Goal: Check status

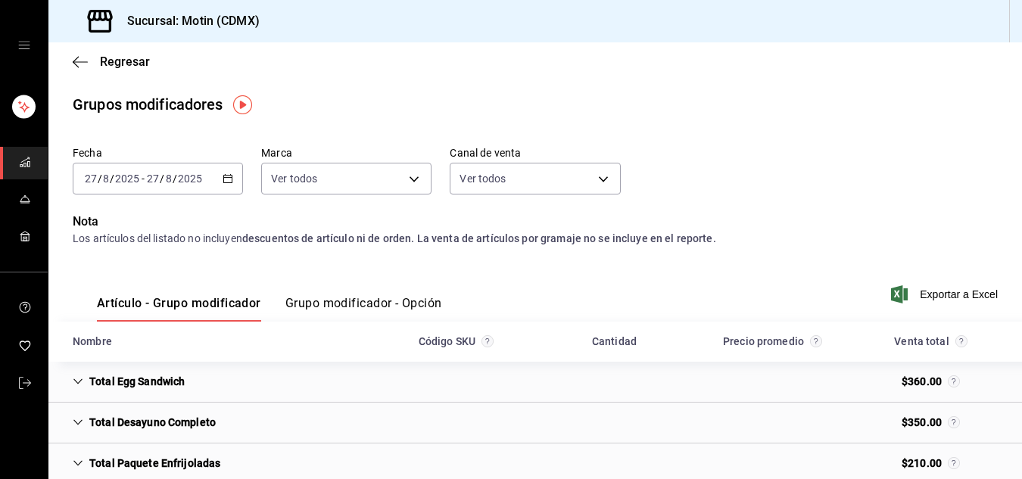
click at [226, 177] on icon "button" at bounding box center [228, 178] width 11 height 11
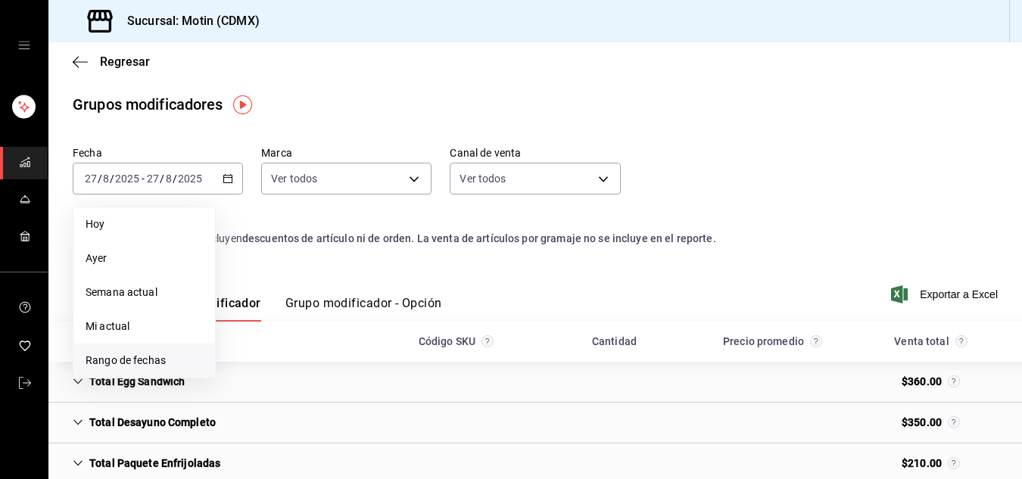
click at [165, 351] on li "Rango de fechas" at bounding box center [144, 361] width 142 height 34
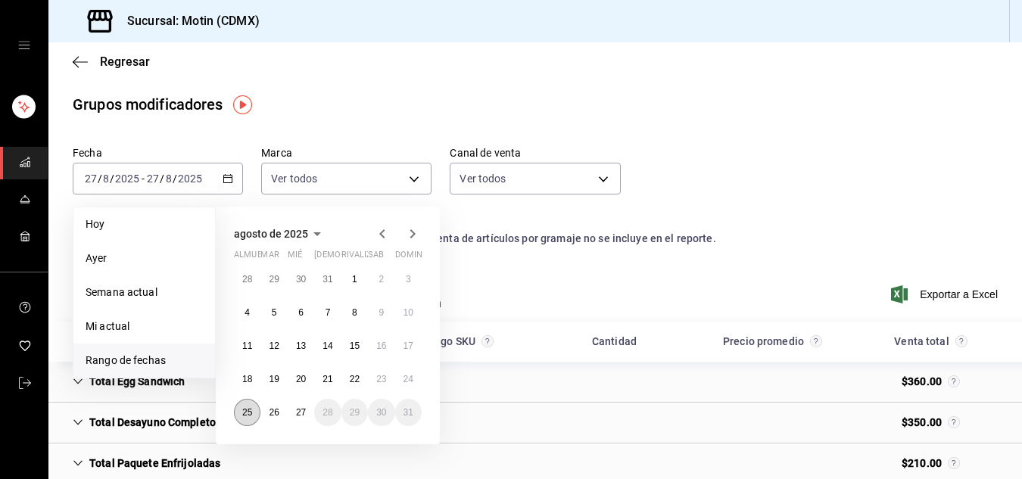
click at [245, 416] on font "25" at bounding box center [247, 412] width 10 height 11
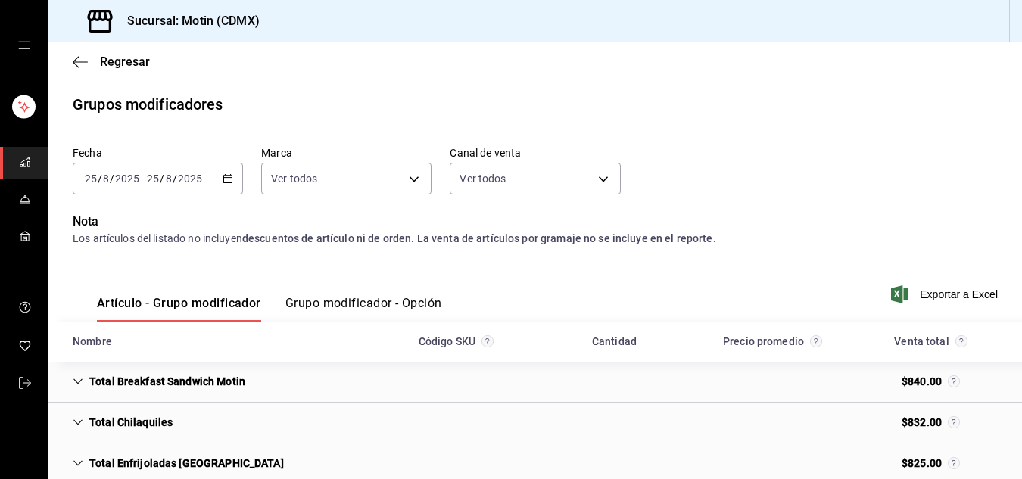
scroll to position [78, 0]
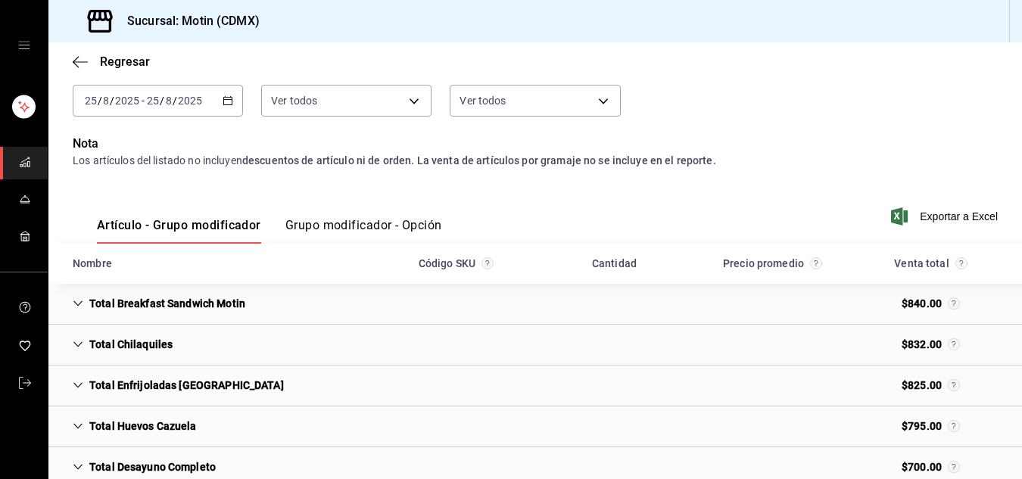
click at [78, 303] on icon "Cell" at bounding box center [78, 303] width 11 height 11
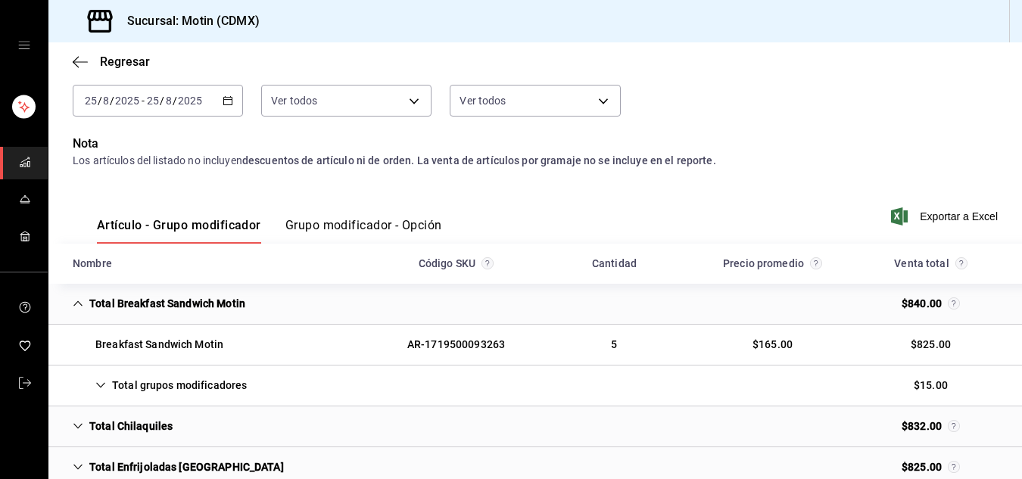
click at [98, 383] on icon "Cell" at bounding box center [100, 385] width 11 height 11
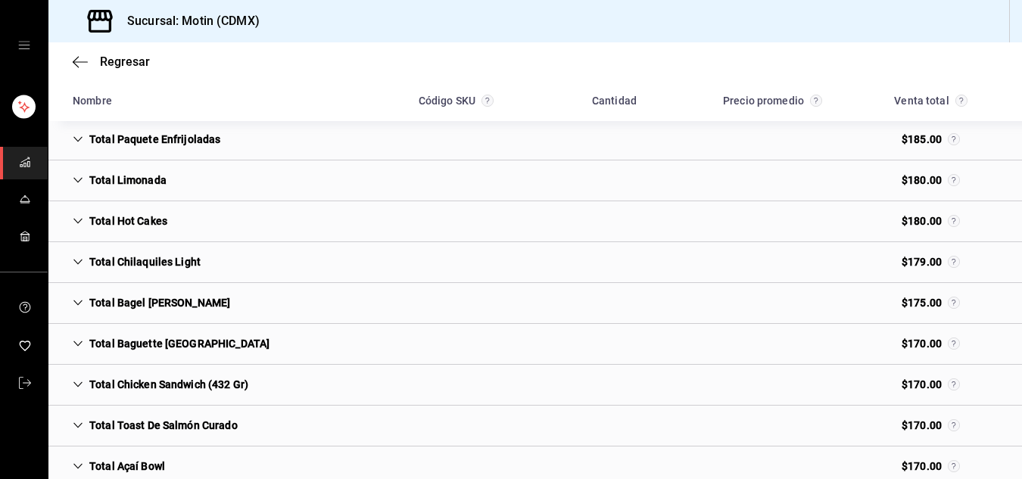
scroll to position [1371, 0]
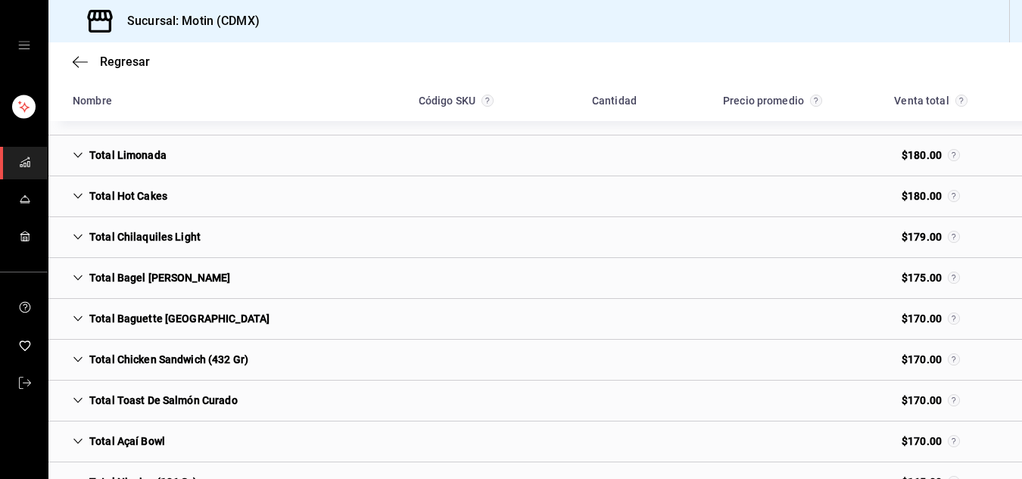
click at [76, 356] on icon "Cell" at bounding box center [78, 359] width 11 height 11
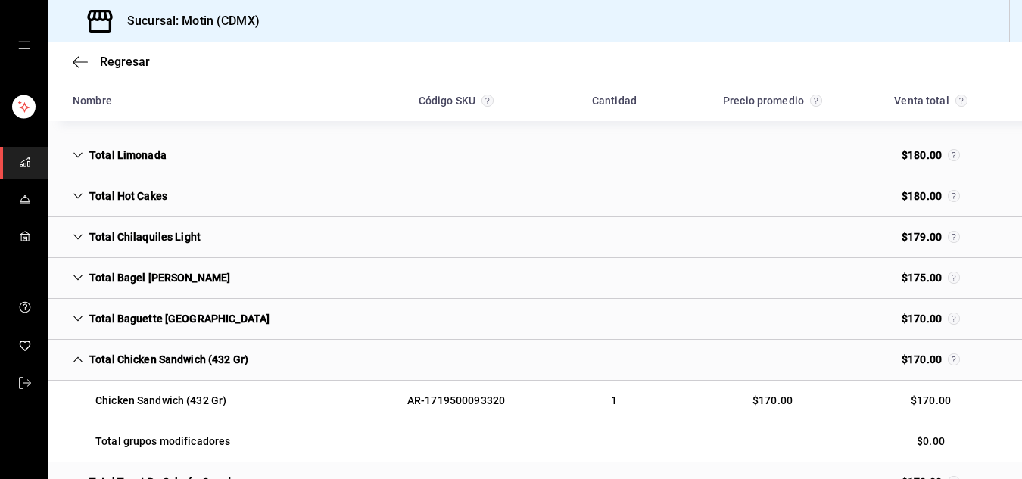
click at [77, 356] on icon "Cell" at bounding box center [78, 359] width 11 height 11
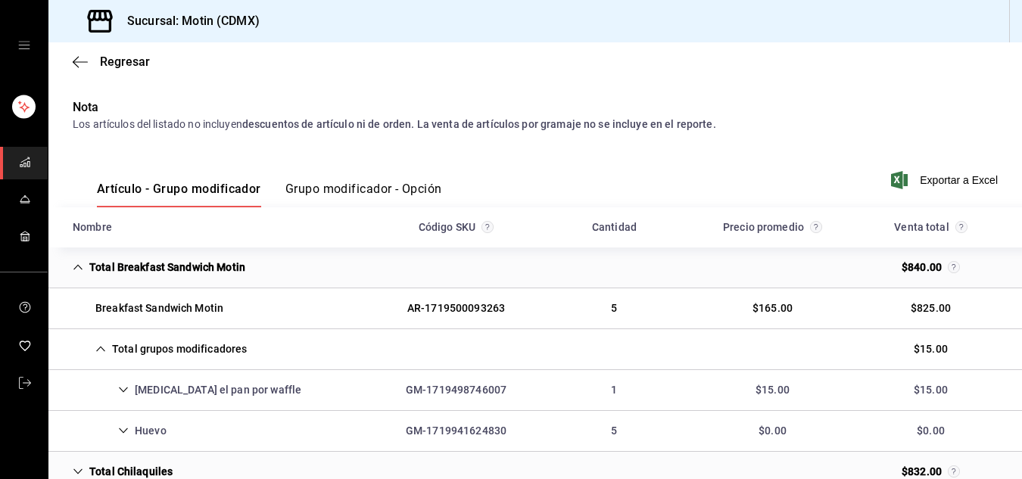
scroll to position [121, 0]
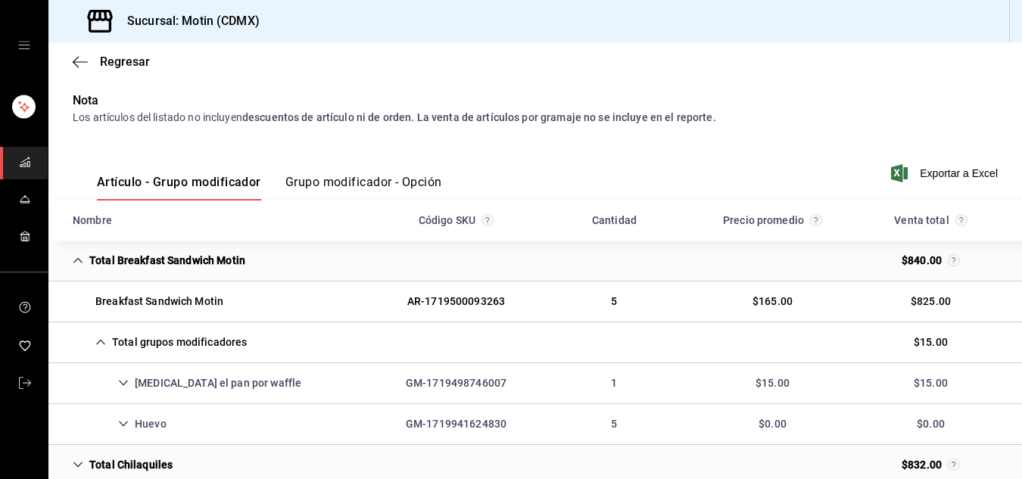
click at [102, 340] on icon "Cell" at bounding box center [100, 342] width 11 height 11
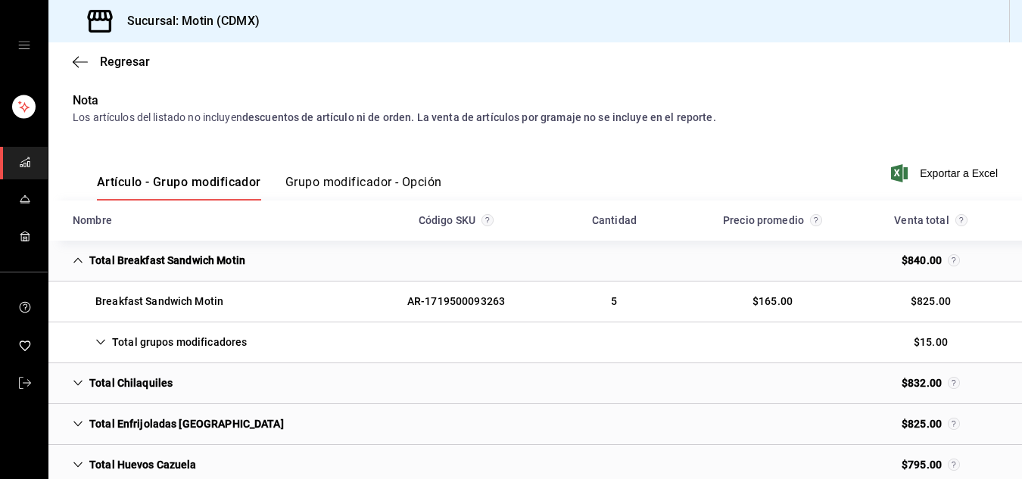
click at [102, 340] on icon "Cell" at bounding box center [100, 342] width 11 height 11
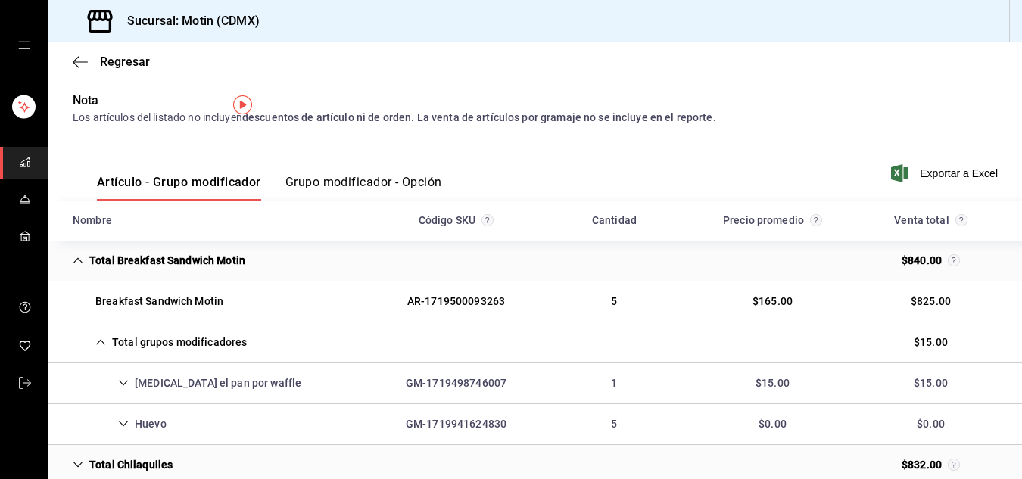
scroll to position [0, 0]
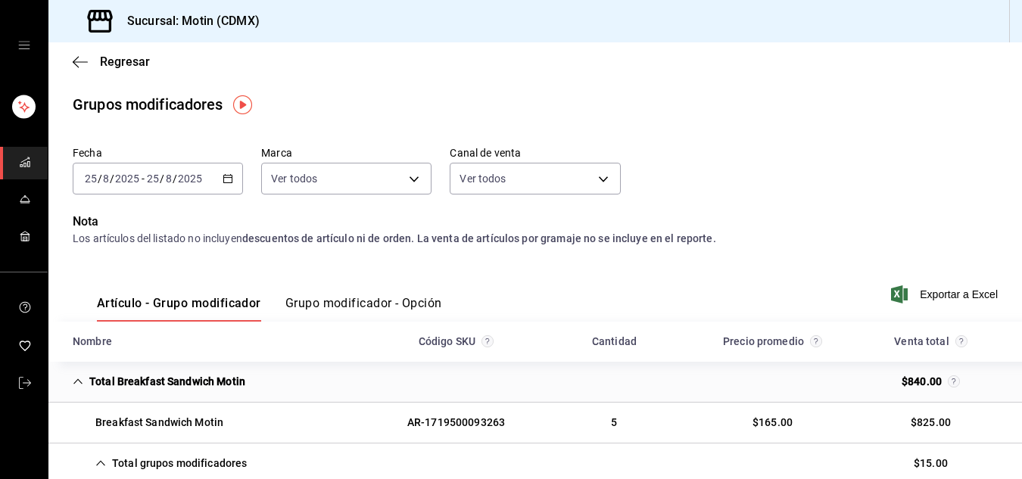
click at [226, 175] on icon "button" at bounding box center [228, 178] width 11 height 11
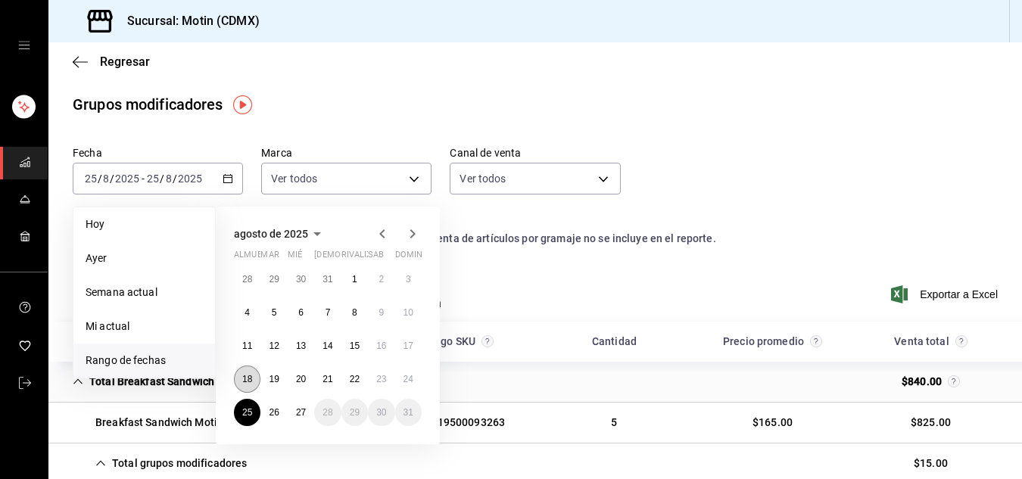
click at [247, 380] on font "18" at bounding box center [247, 379] width 10 height 11
click at [411, 382] on font "24" at bounding box center [408, 379] width 10 height 11
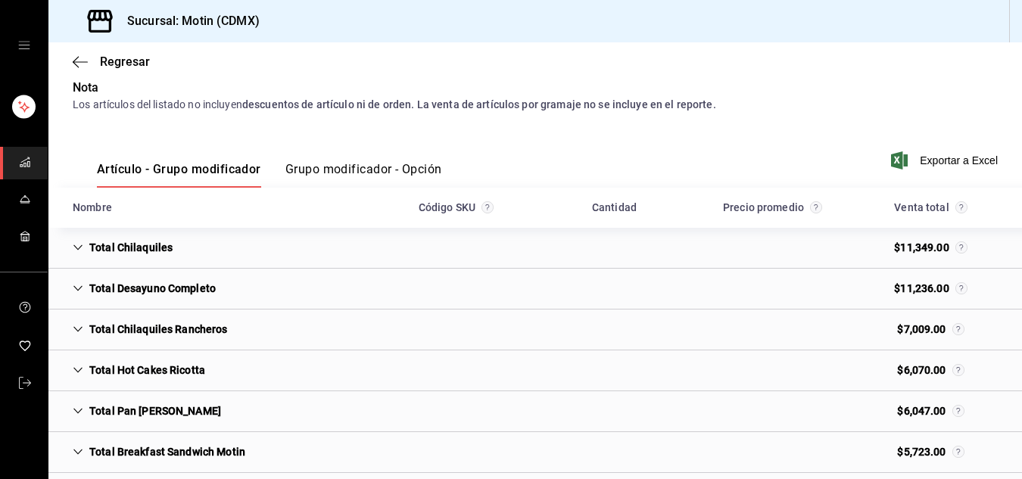
scroll to position [136, 0]
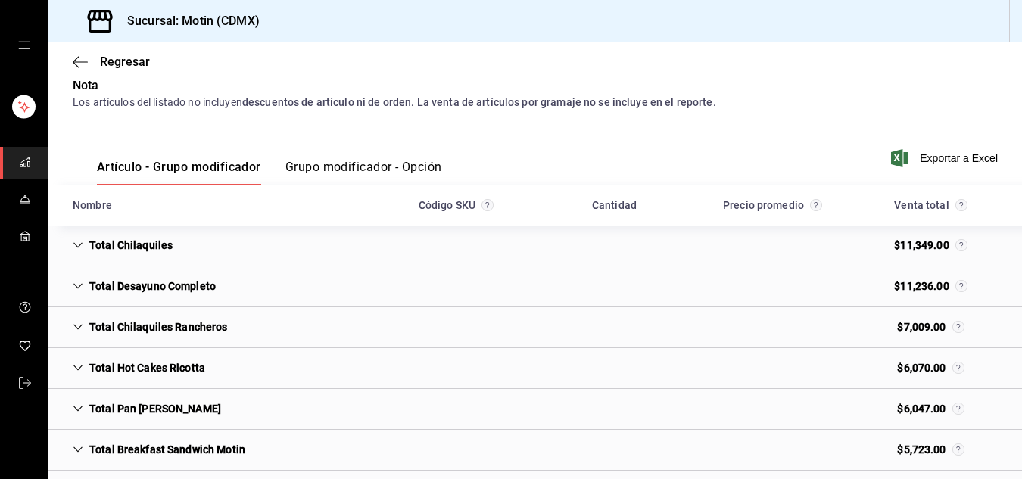
click at [80, 241] on icon "Cell" at bounding box center [78, 245] width 11 height 11
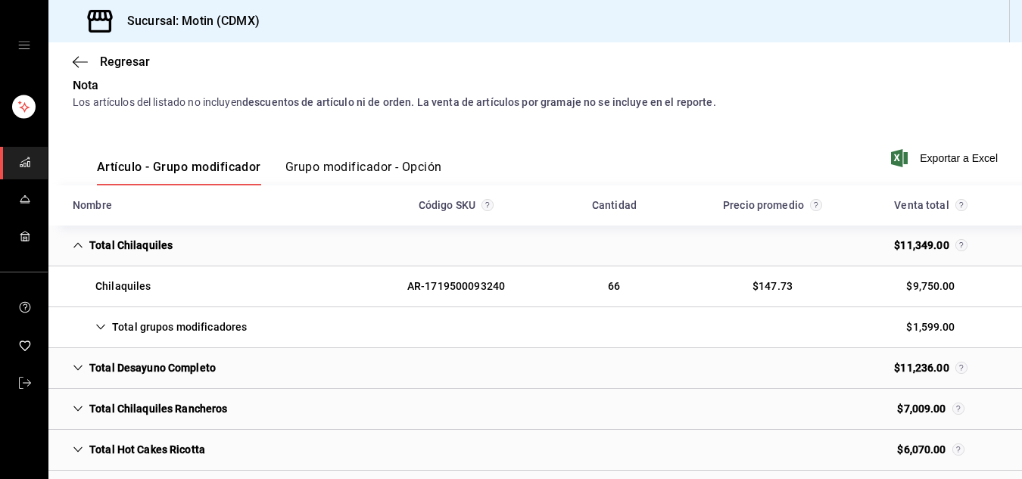
click at [104, 325] on icon "Cell" at bounding box center [100, 327] width 9 height 5
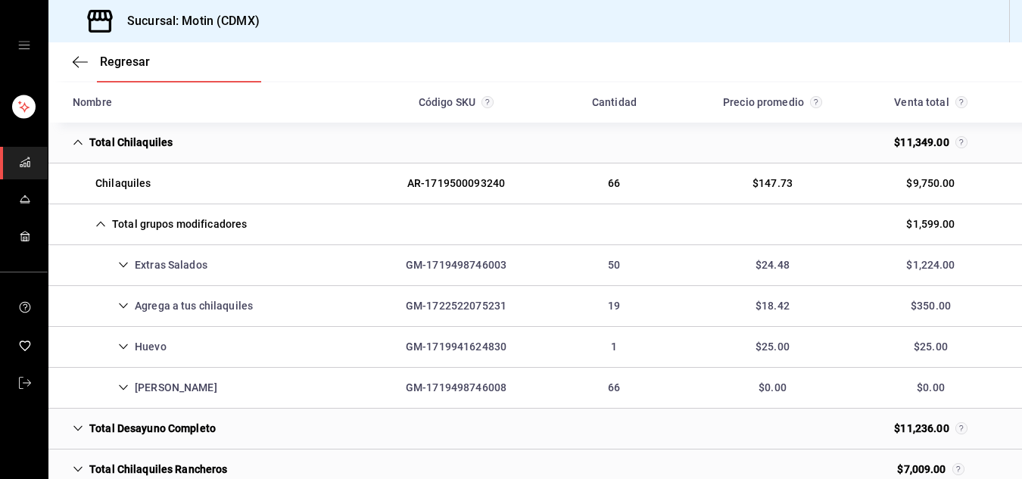
scroll to position [242, 0]
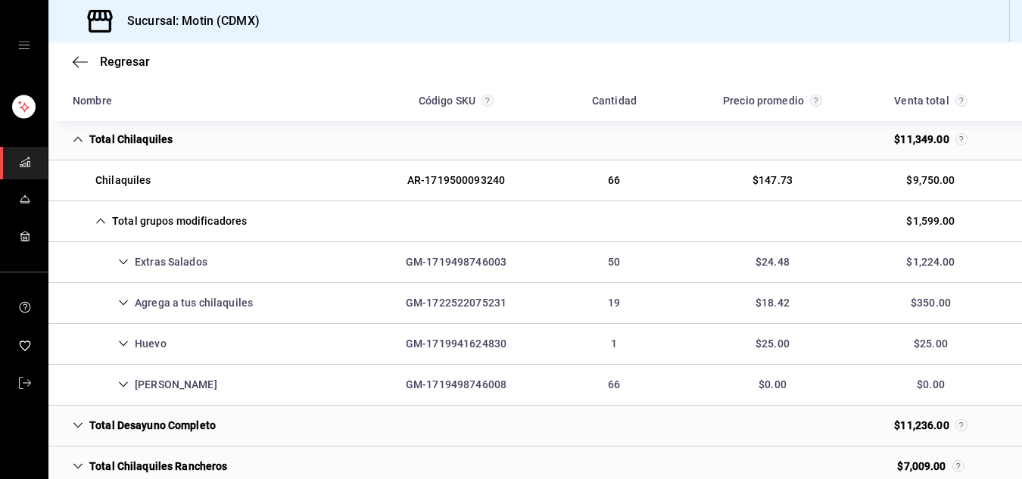
click at [124, 384] on icon "Cell" at bounding box center [123, 384] width 11 height 11
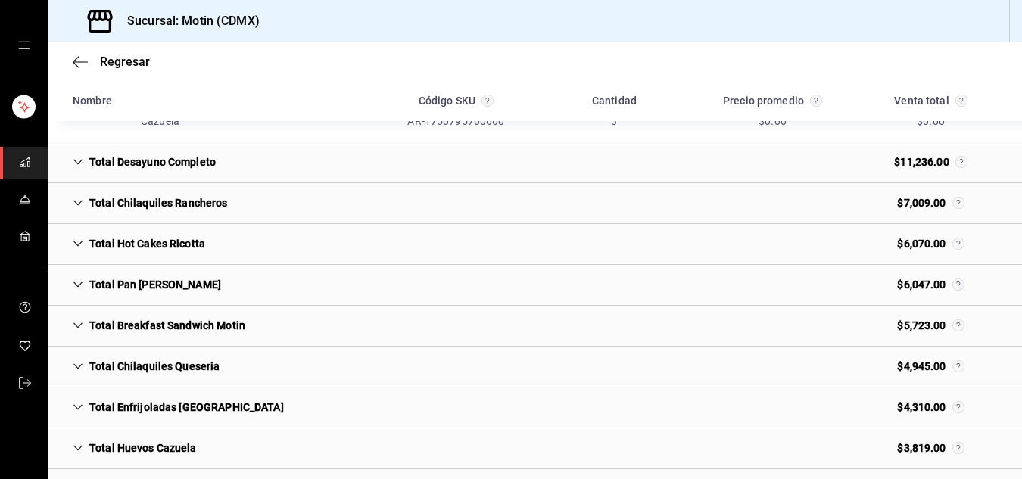
scroll to position [668, 0]
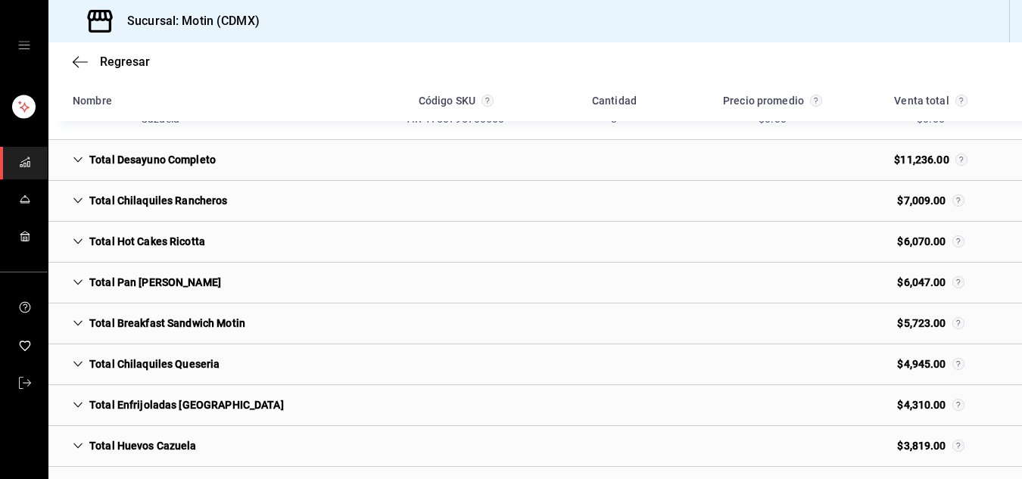
click at [78, 359] on icon "Cell" at bounding box center [78, 364] width 11 height 11
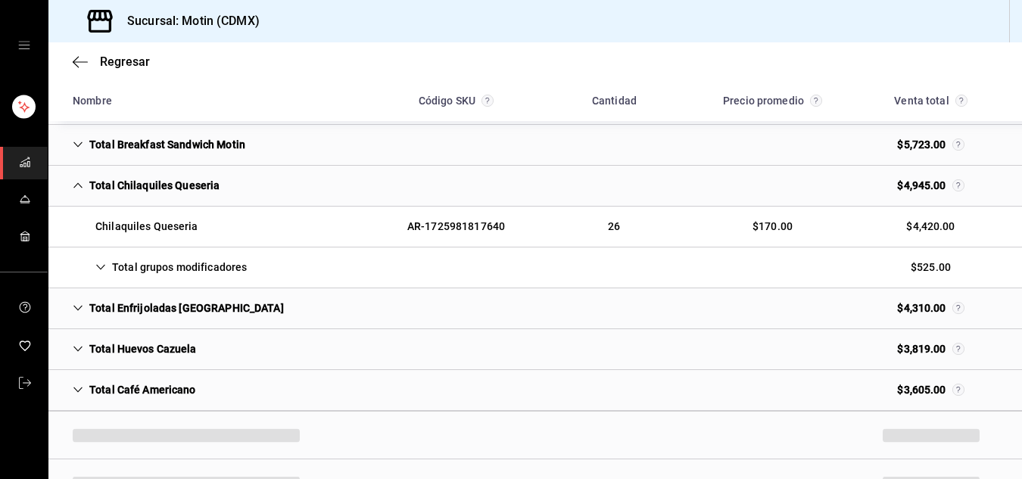
scroll to position [852, 0]
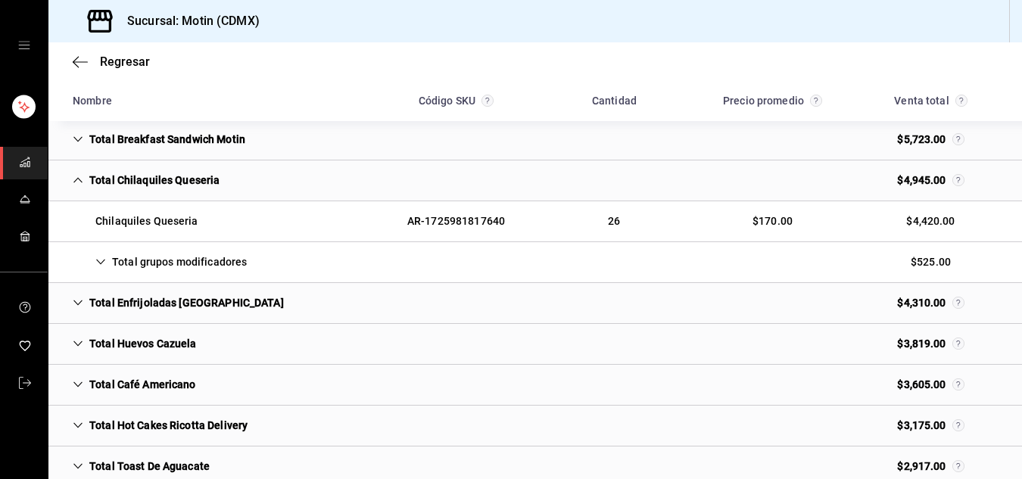
click at [100, 263] on icon "Cell" at bounding box center [100, 262] width 11 height 11
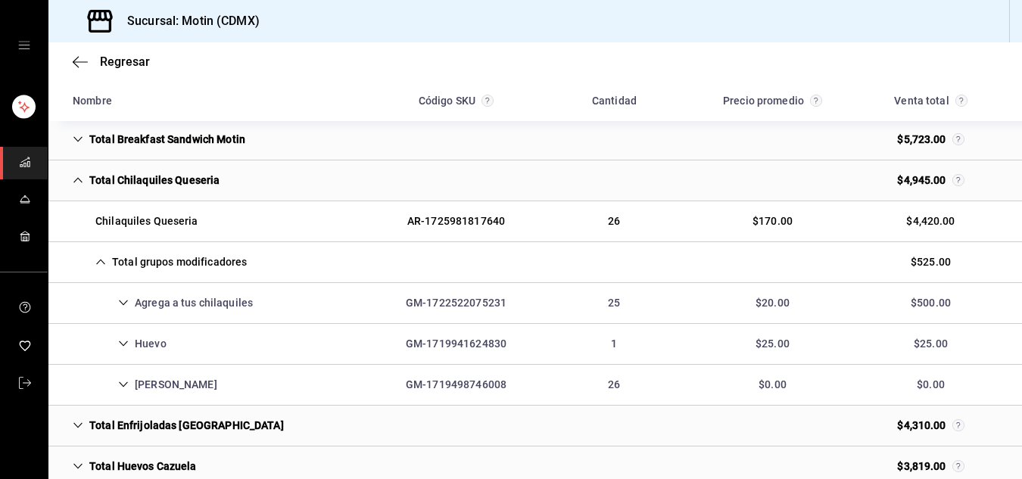
click at [118, 383] on icon "Cell" at bounding box center [123, 384] width 11 height 11
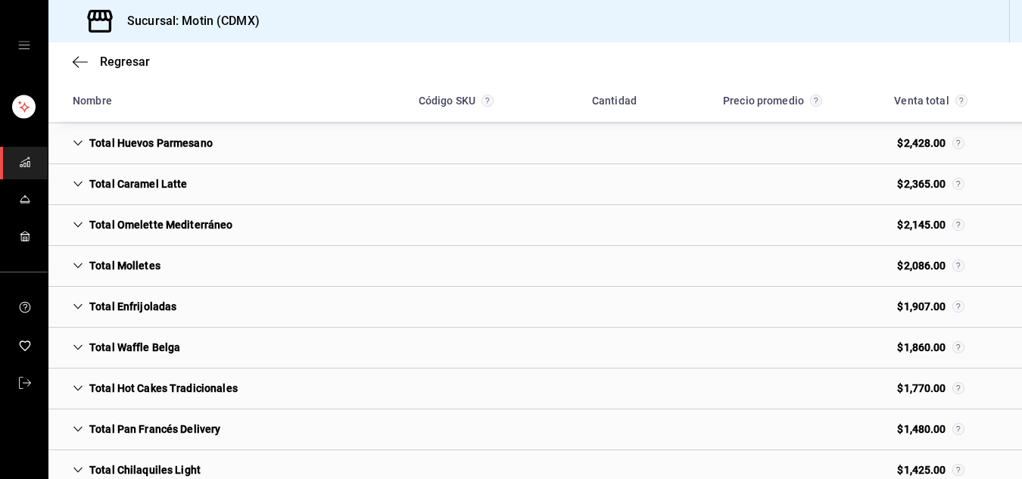
scroll to position [1816, 0]
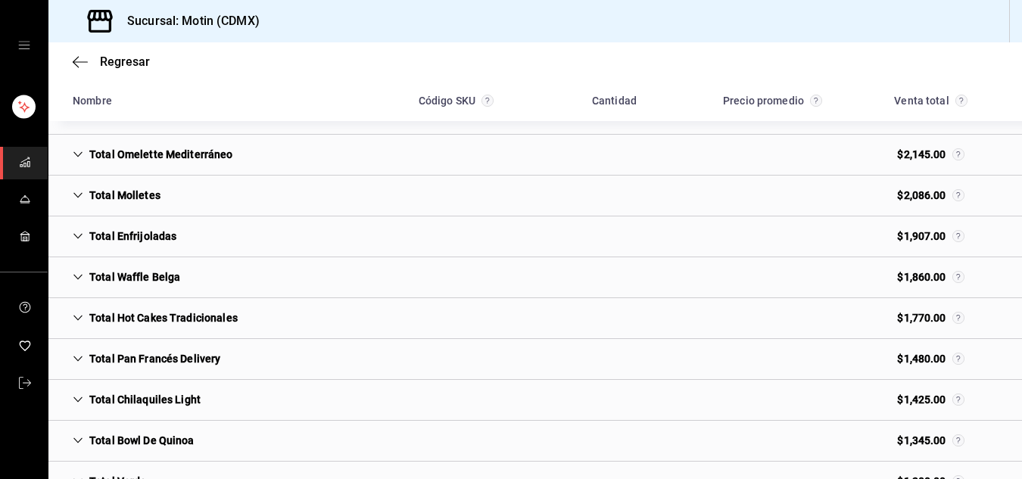
click at [76, 403] on icon "Cell" at bounding box center [78, 399] width 11 height 11
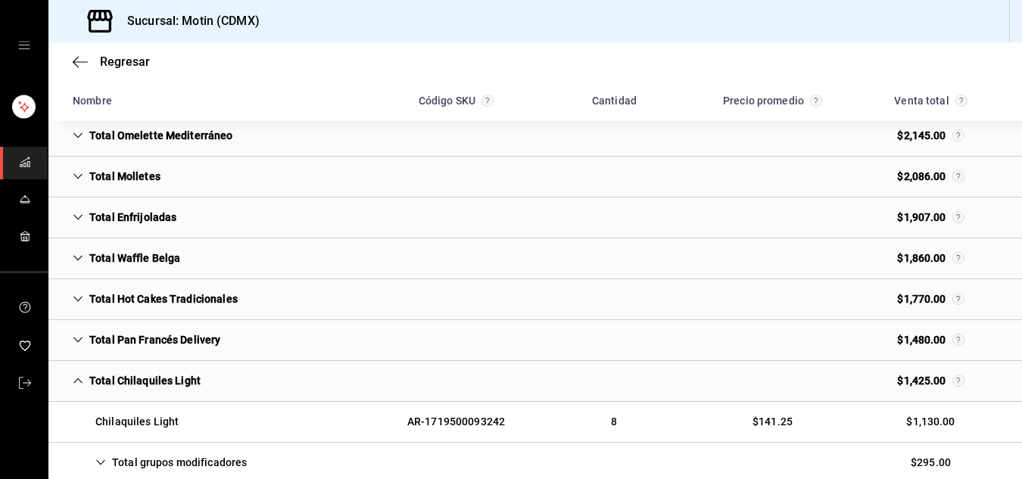
scroll to position [1994, 0]
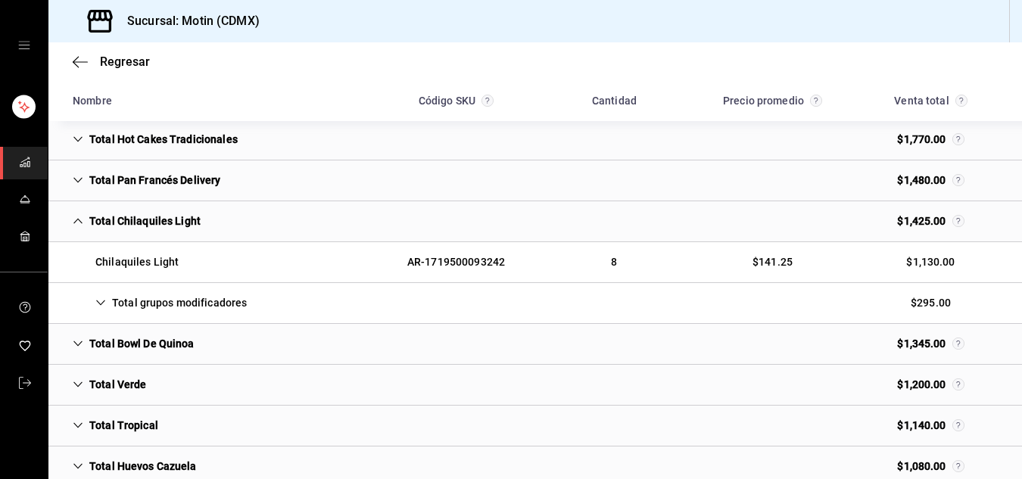
click at [101, 302] on icon "Cell" at bounding box center [100, 302] width 11 height 11
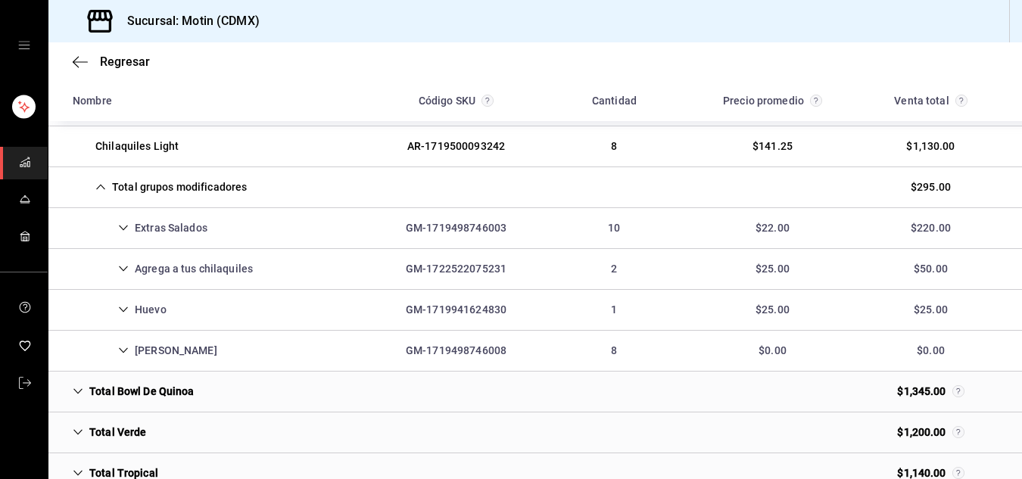
scroll to position [2118, 0]
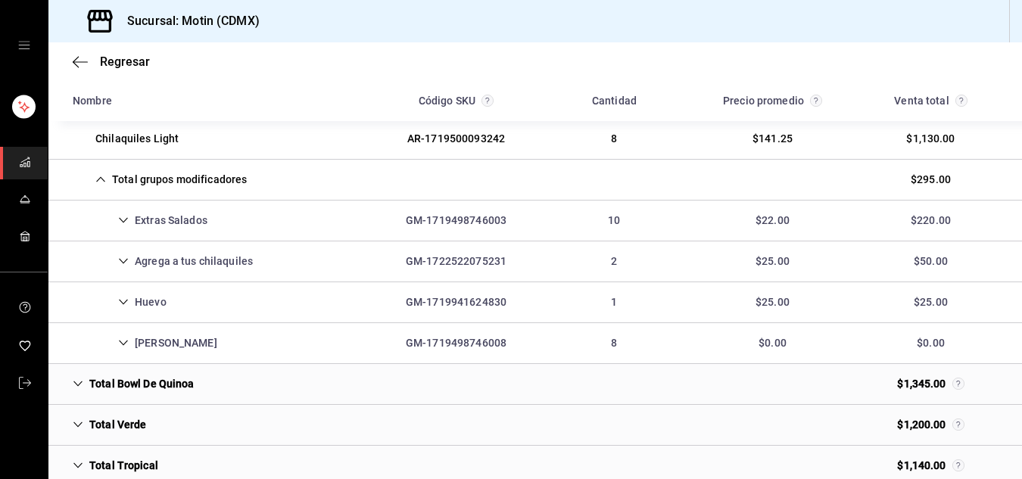
click at [125, 340] on icon "Cell" at bounding box center [123, 343] width 11 height 11
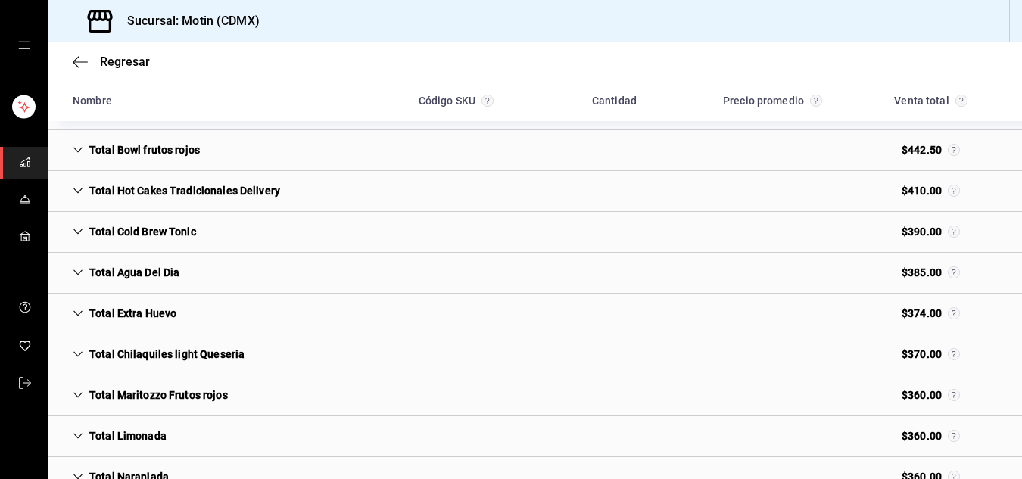
scroll to position [4435, 0]
click at [79, 354] on icon "Cell" at bounding box center [78, 353] width 11 height 11
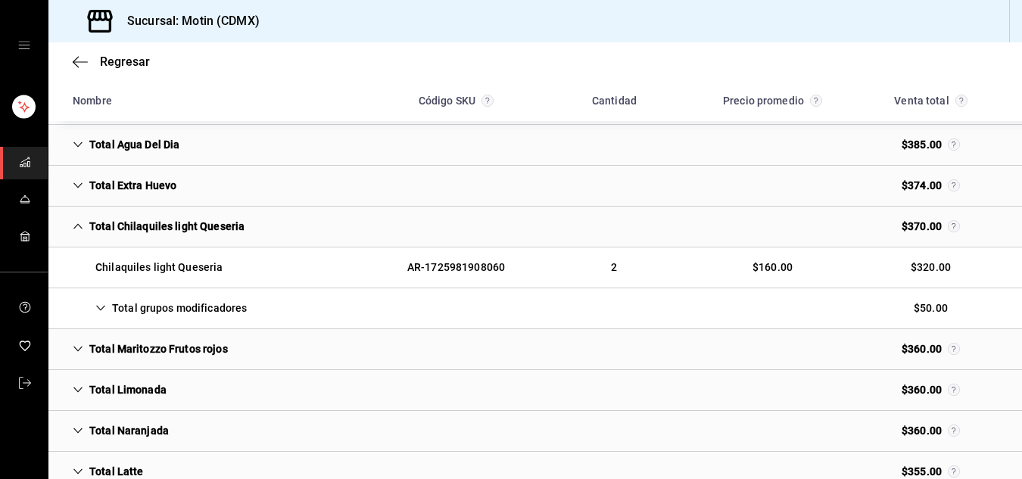
scroll to position [4564, 0]
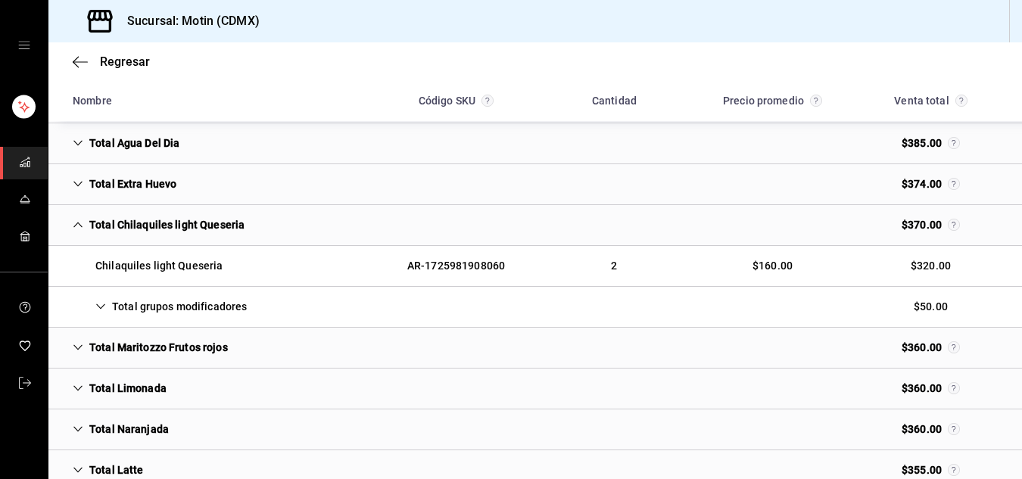
click at [99, 298] on div "Total grupos modificadores" at bounding box center [160, 307] width 198 height 28
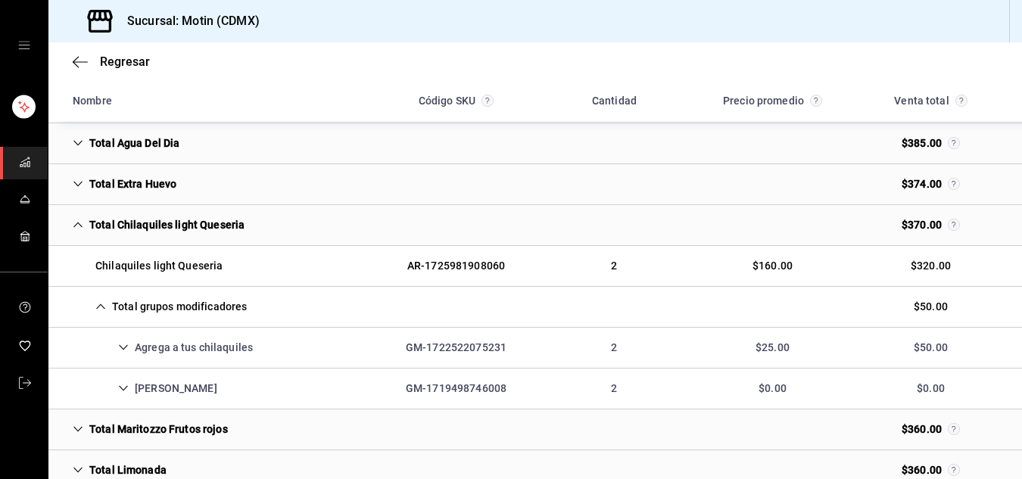
click at [126, 387] on icon "Cell" at bounding box center [123, 388] width 9 height 5
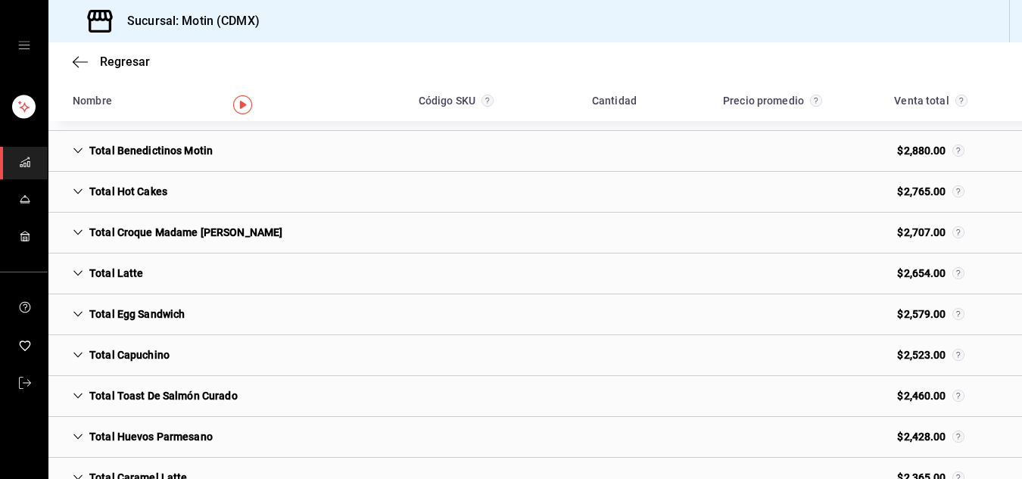
scroll to position [0, 0]
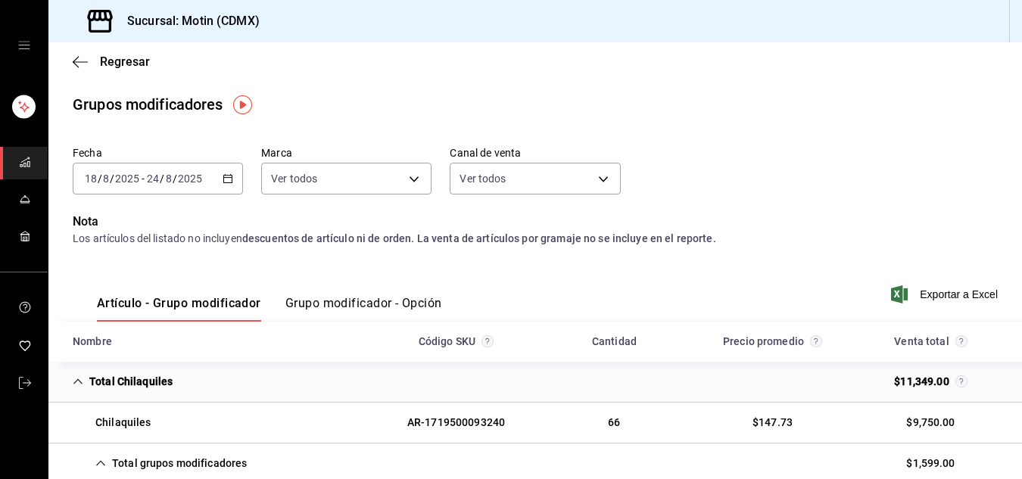
click at [350, 305] on font "Grupo modificador - Opción" at bounding box center [363, 303] width 157 height 14
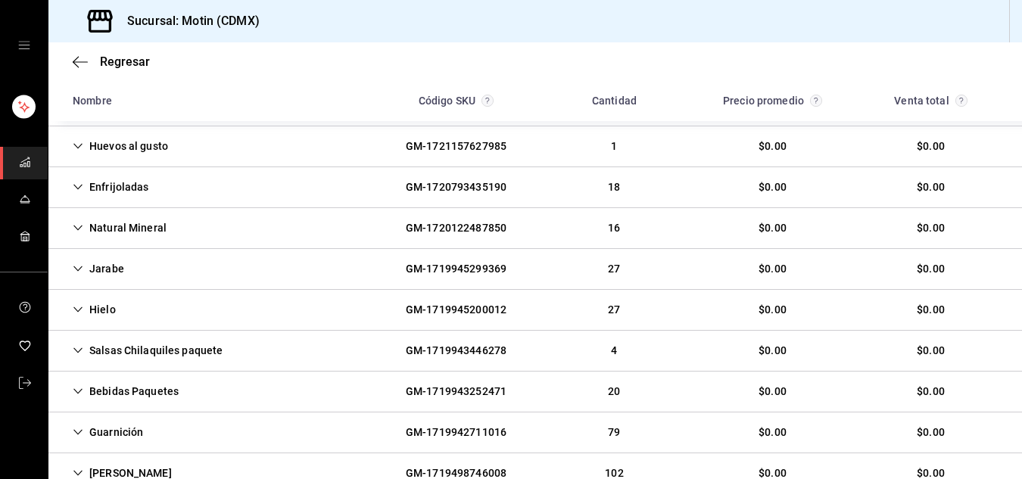
scroll to position [973, 0]
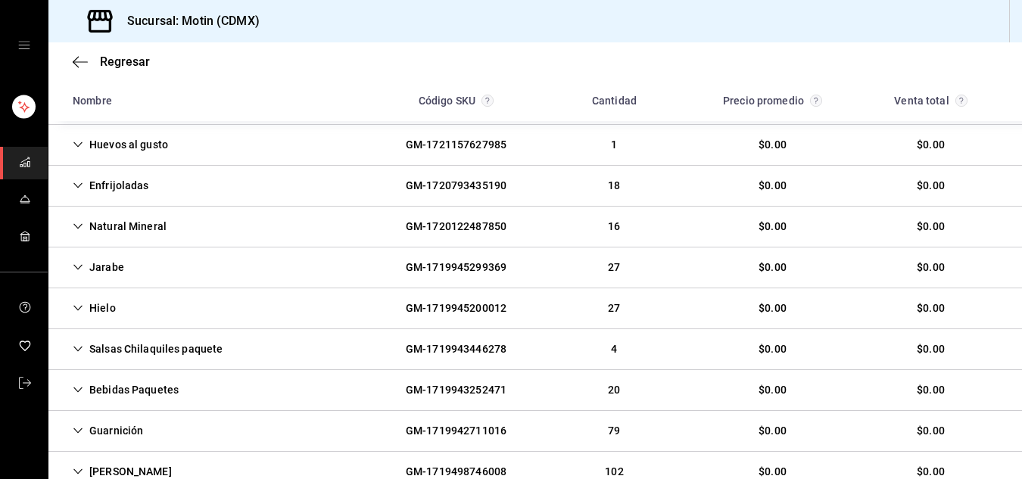
click at [79, 343] on div "Salsas Chilaquiles paquete" at bounding box center [148, 349] width 174 height 28
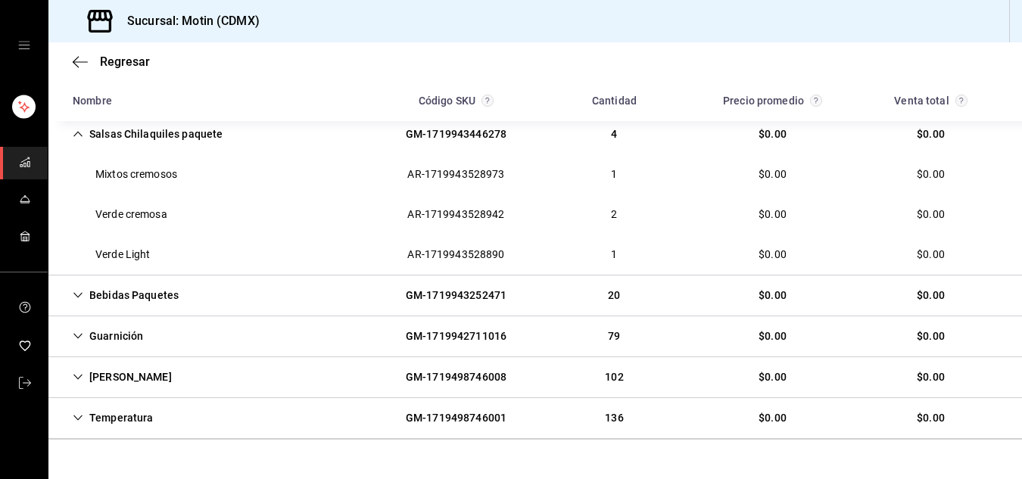
scroll to position [1221, 0]
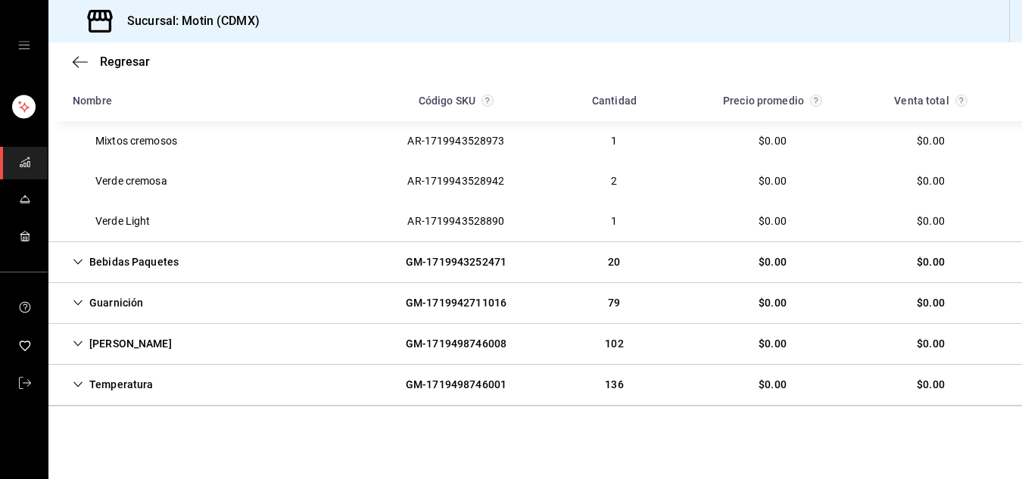
click at [76, 342] on icon "Cell" at bounding box center [78, 343] width 11 height 11
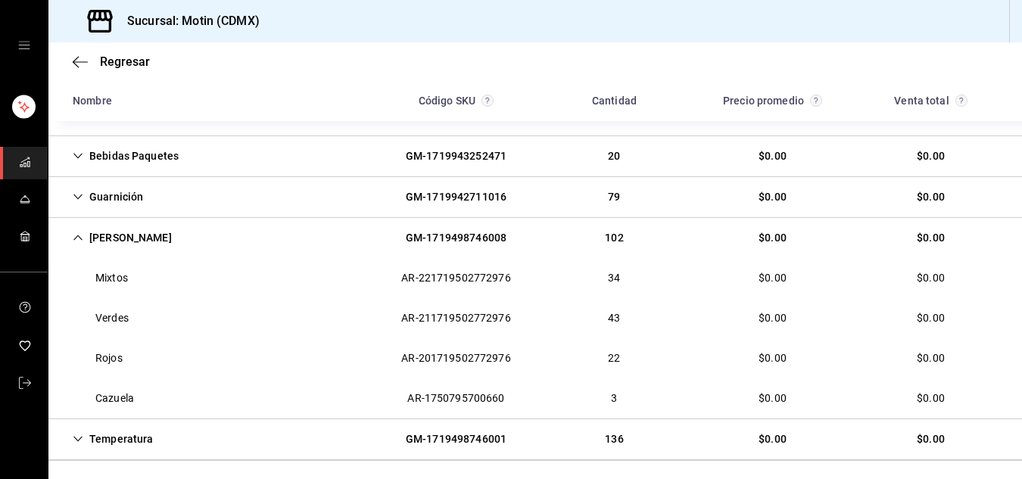
scroll to position [1323, 0]
